Goal: Navigation & Orientation: Find specific page/section

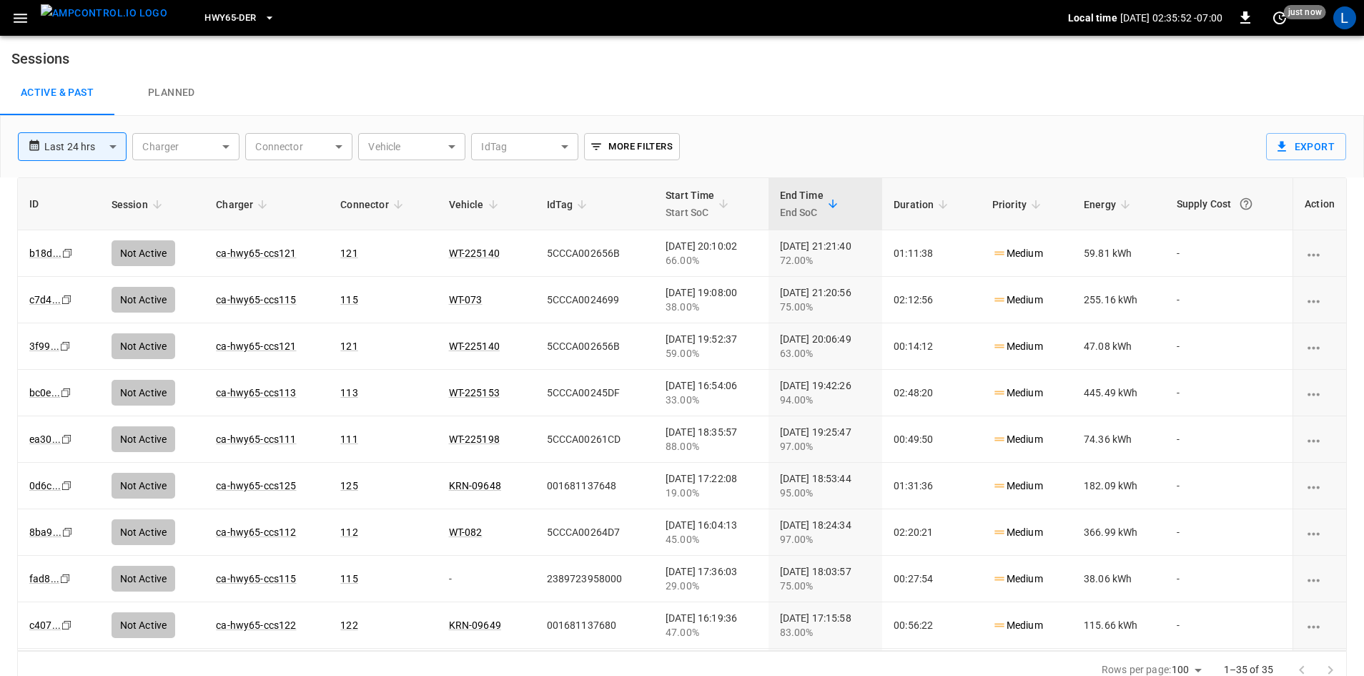
click at [262, 19] on icon "button" at bounding box center [269, 18] width 14 height 14
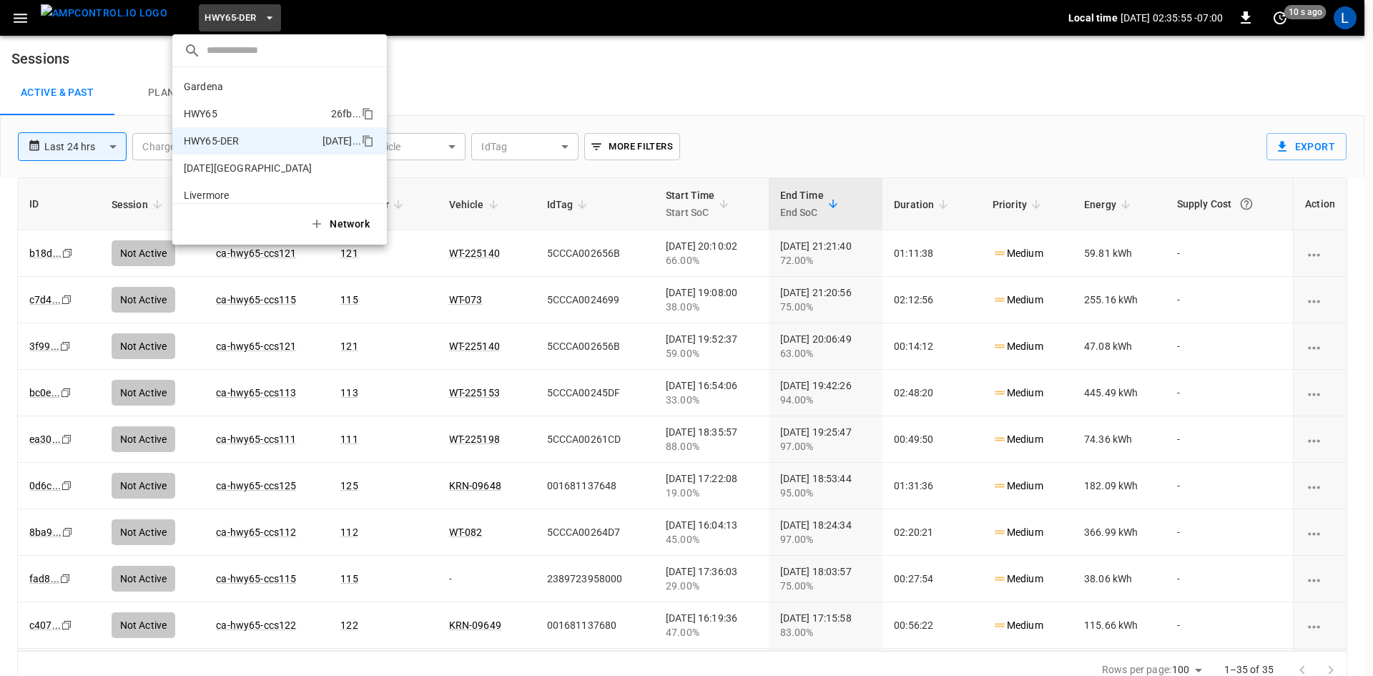
click at [262, 108] on p "HWY65" at bounding box center [255, 114] width 142 height 14
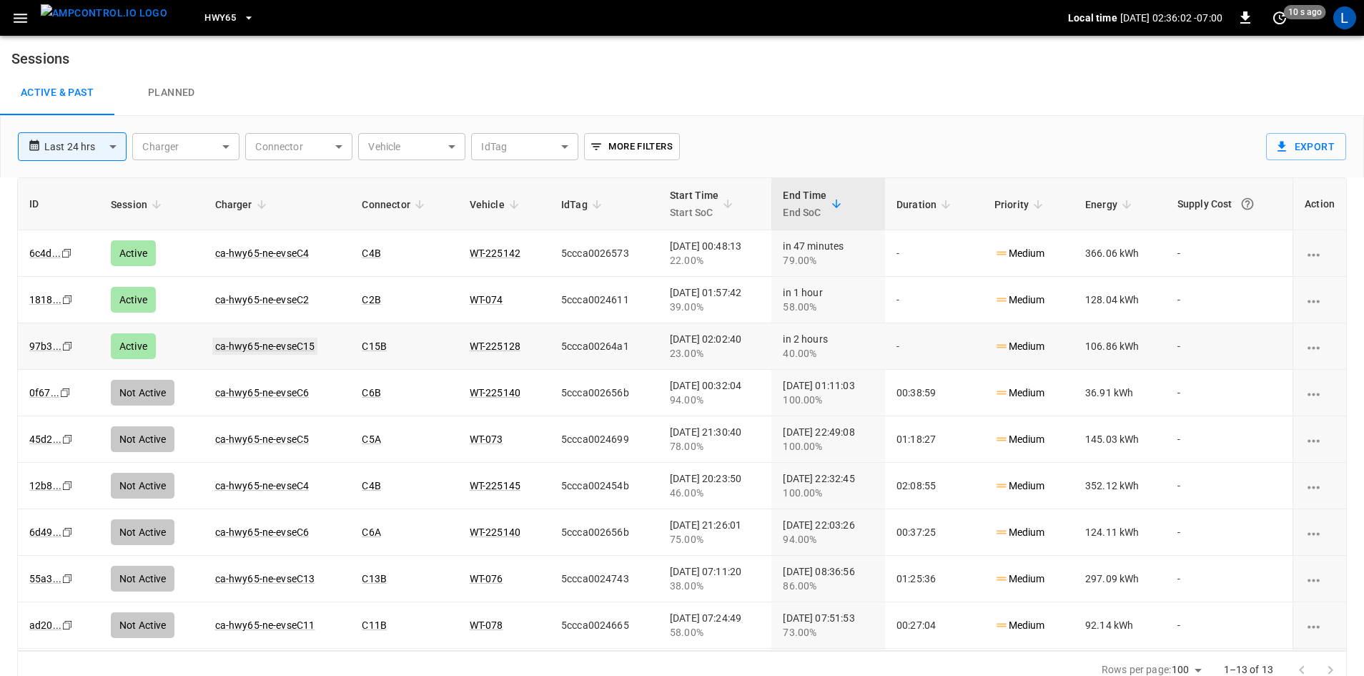
click at [252, 345] on link "ca-hwy65-ne-evseC15" at bounding box center [265, 345] width 106 height 17
click at [262, 301] on link "ca-hwy65-ne-evseC2" at bounding box center [262, 299] width 100 height 17
click at [287, 250] on link "ca-hwy65-ne-evseC4" at bounding box center [262, 253] width 100 height 17
